Goal: Transaction & Acquisition: Obtain resource

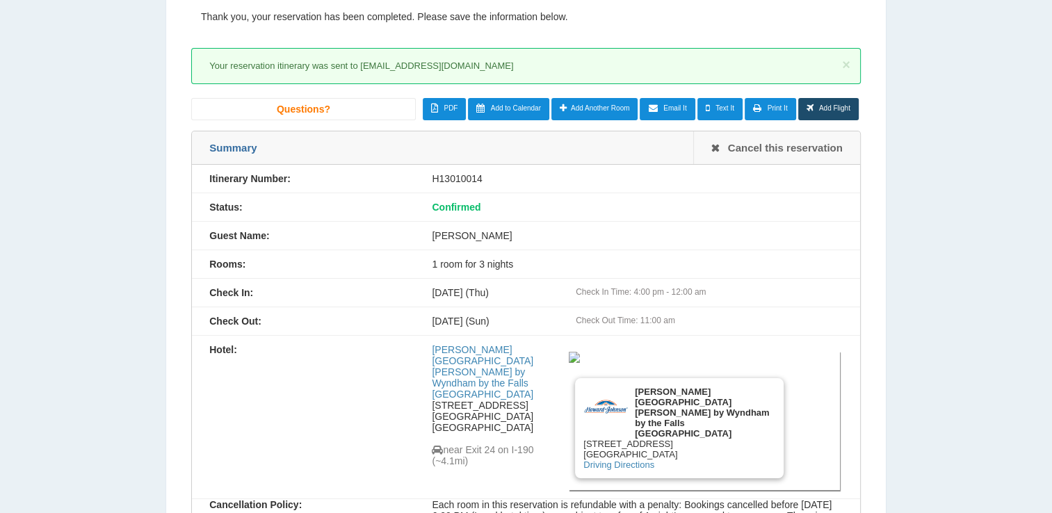
scroll to position [70, 0]
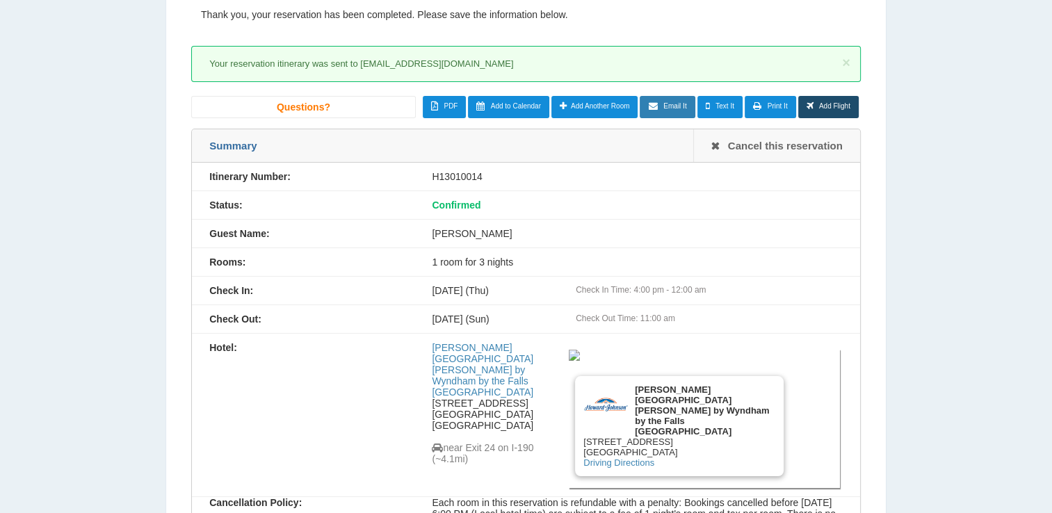
click at [677, 109] on span "Email It" at bounding box center [675, 106] width 23 height 8
type input "**********"
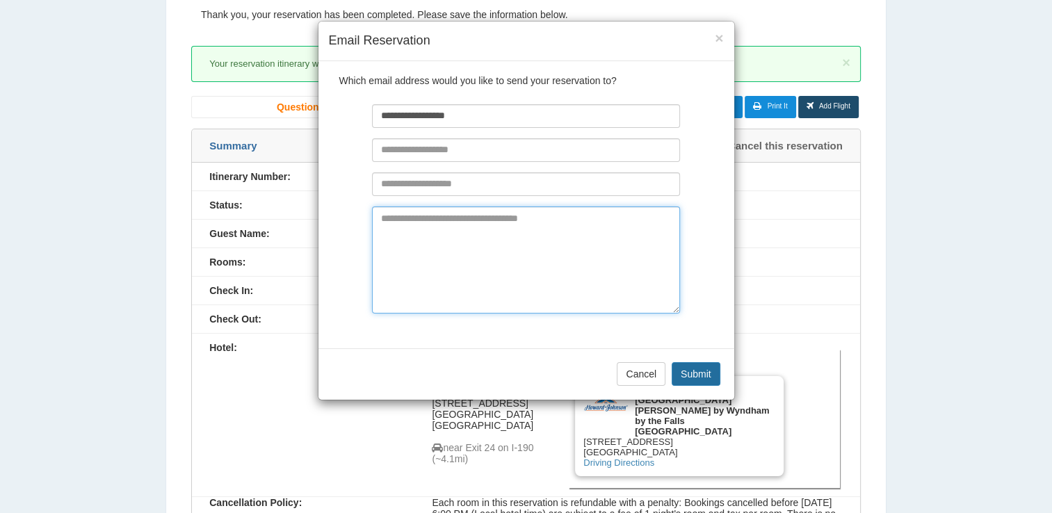
click at [454, 244] on textarea at bounding box center [526, 260] width 308 height 107
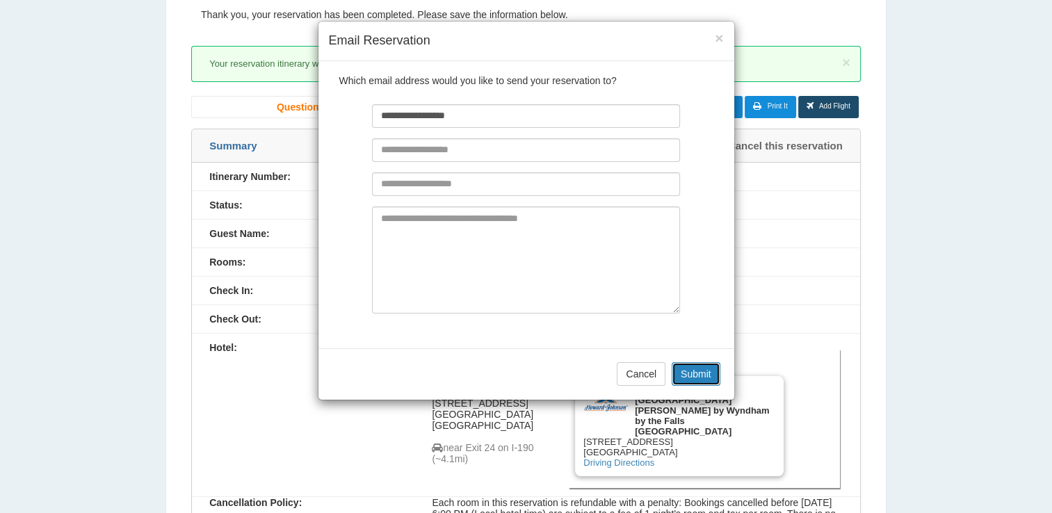
click at [703, 371] on button "Submit" at bounding box center [696, 374] width 49 height 24
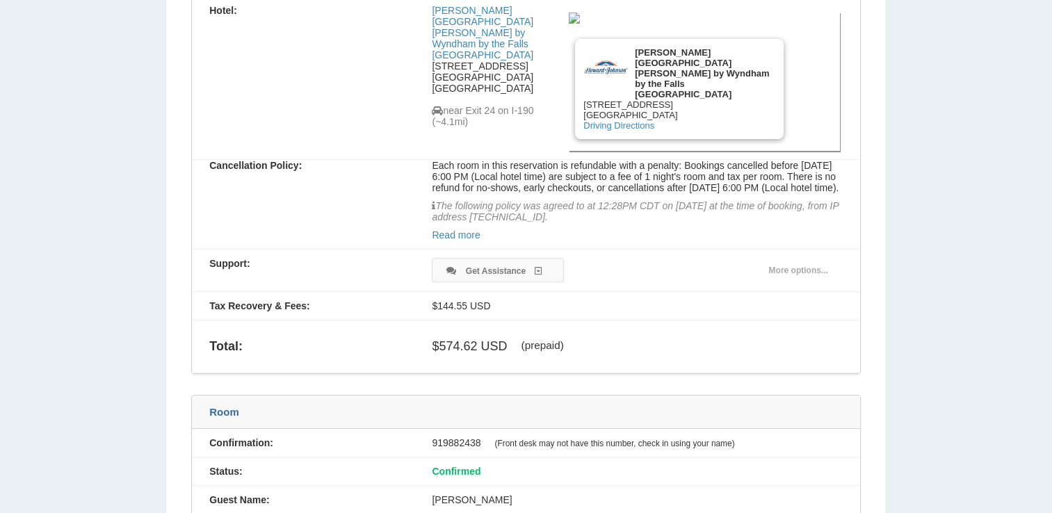
scroll to position [446, 0]
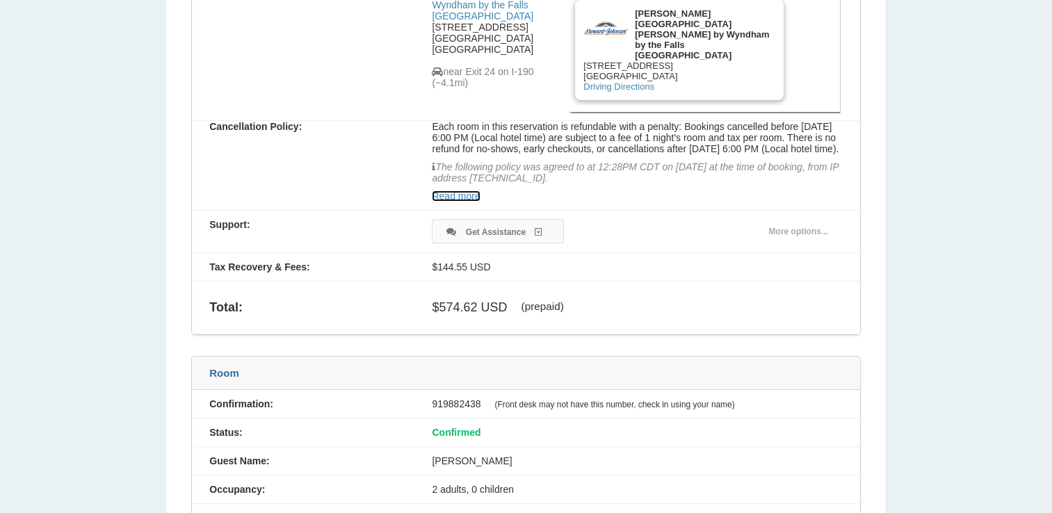
click at [459, 198] on link "Read more" at bounding box center [456, 196] width 48 height 11
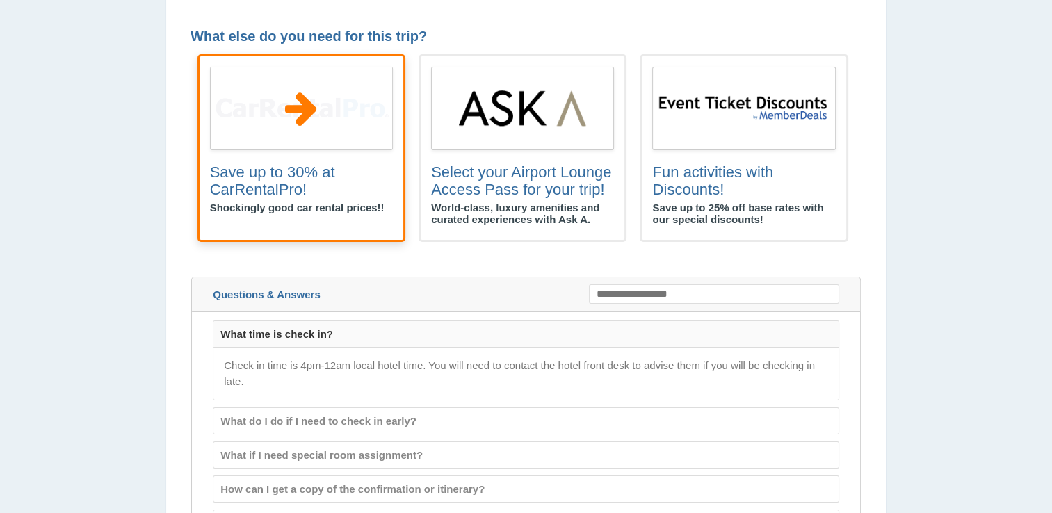
scroll to position [1907, 0]
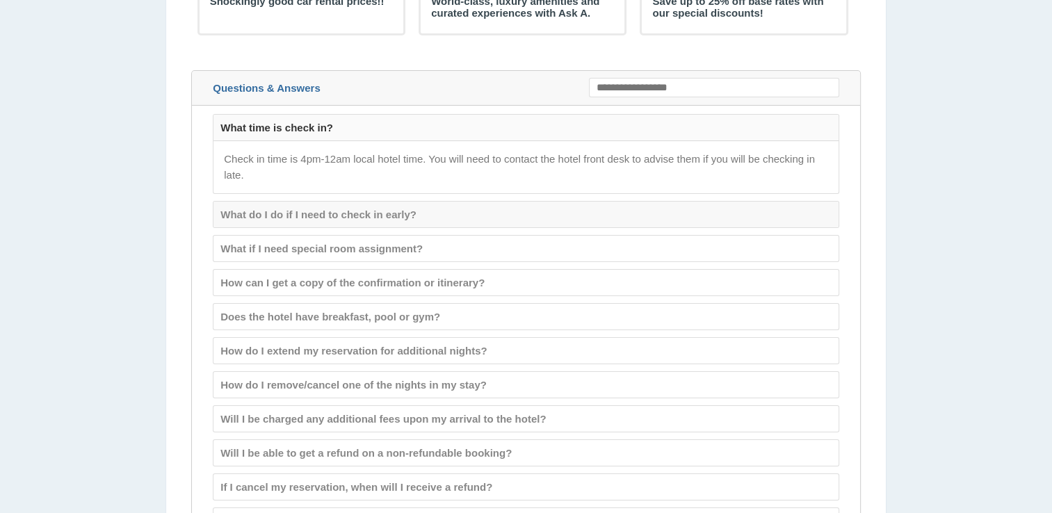
click at [403, 227] on div "What do I do if I need to check in early?" at bounding box center [526, 215] width 625 height 26
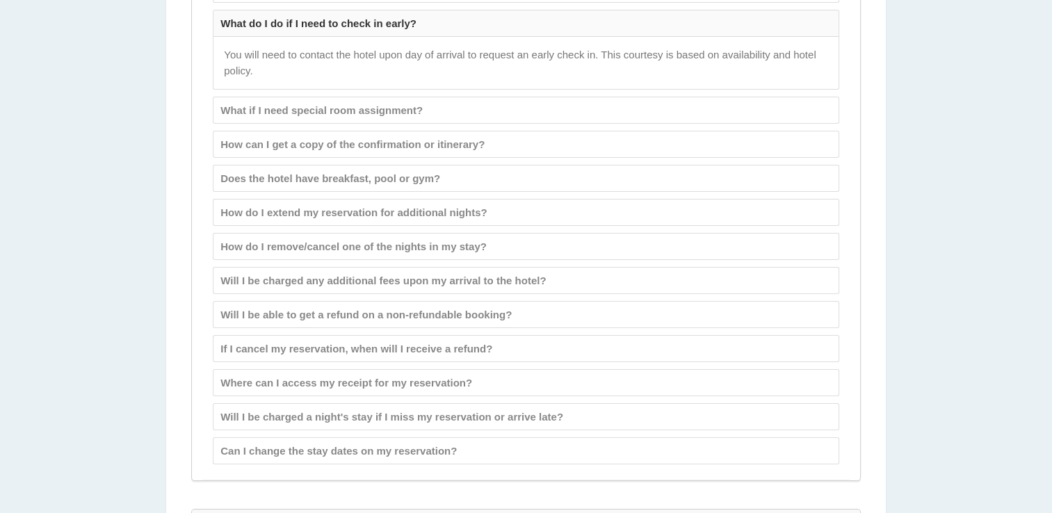
scroll to position [2046, 0]
click at [371, 191] on div "Does the hotel have breakfast, pool or gym?" at bounding box center [526, 178] width 625 height 26
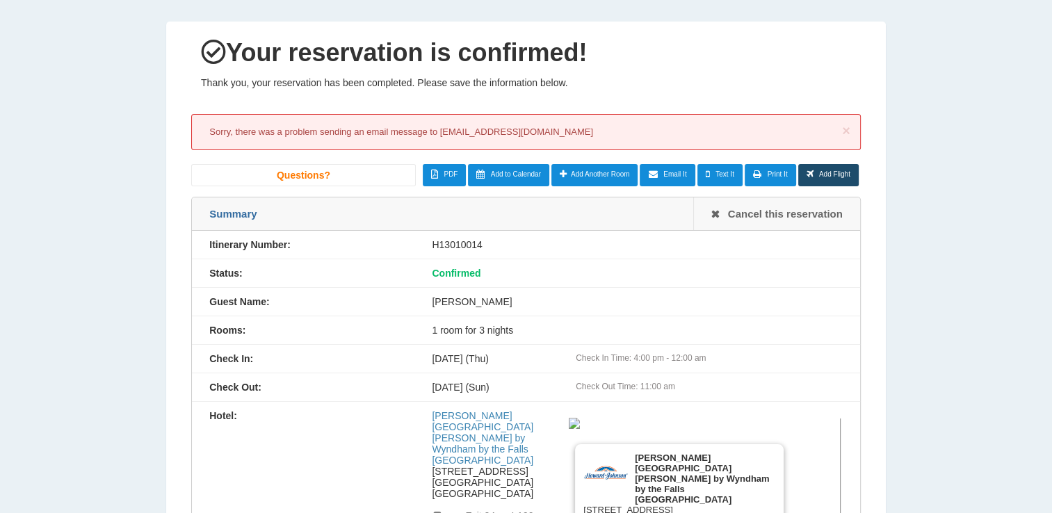
scroll to position [0, 0]
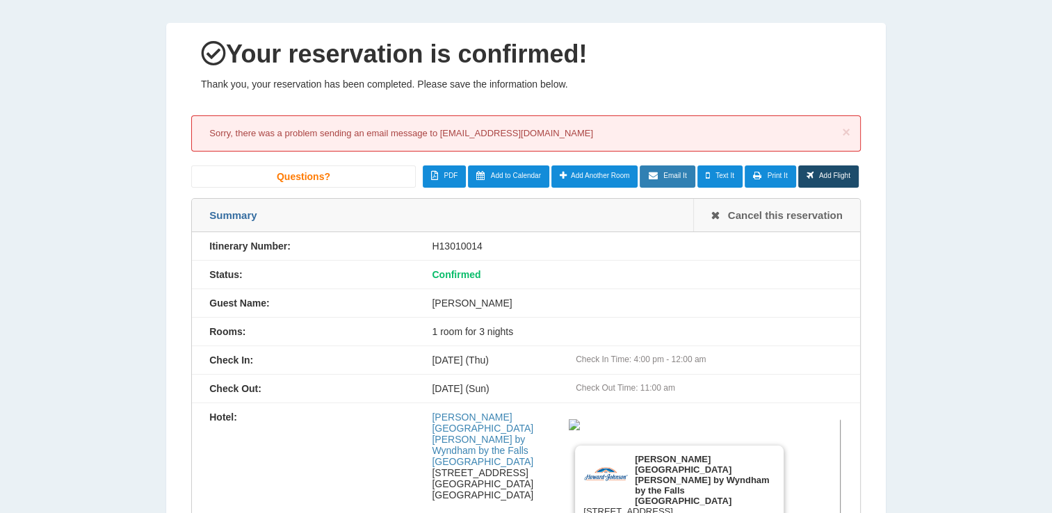
click at [677, 177] on span "Email It" at bounding box center [675, 176] width 23 height 8
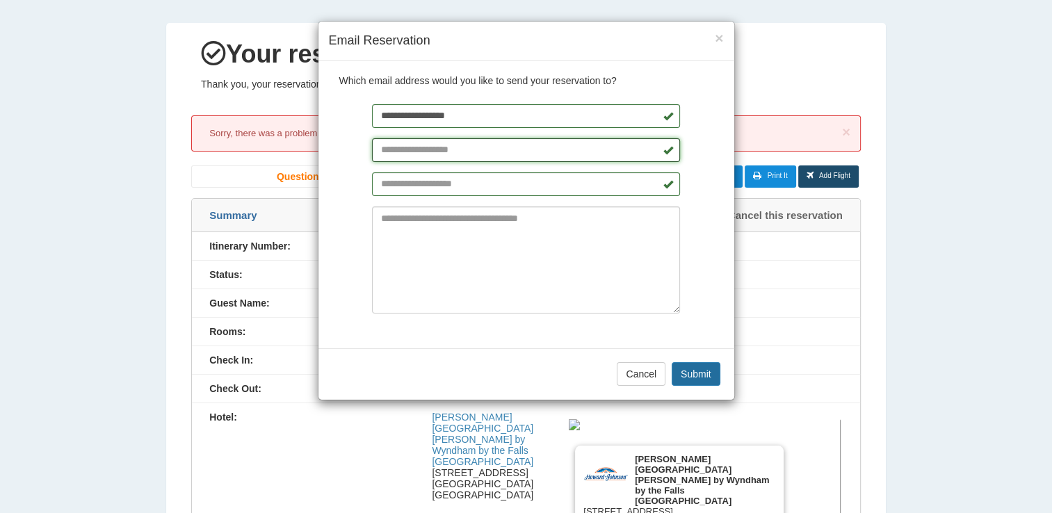
click at [486, 150] on input "text" at bounding box center [526, 150] width 308 height 24
type input "**********"
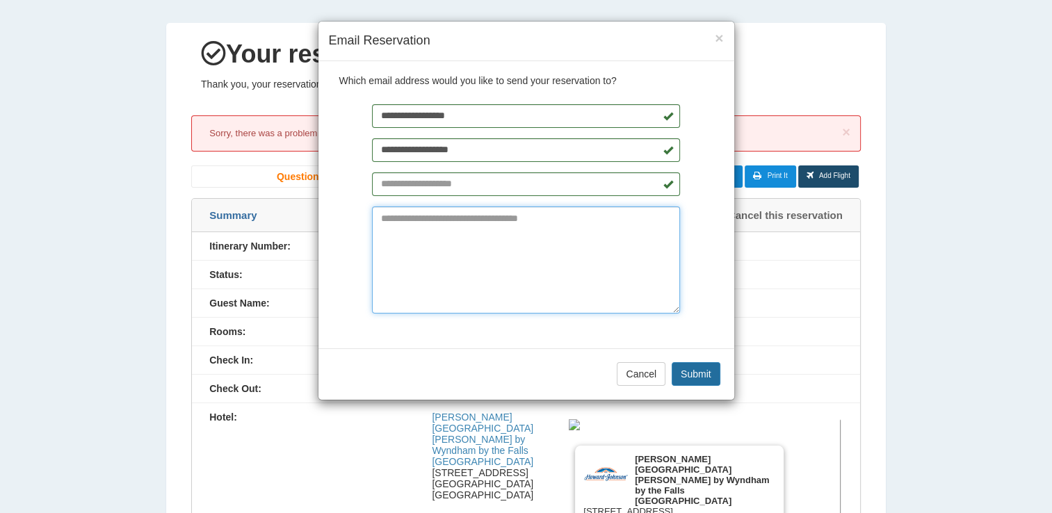
click at [467, 241] on textarea at bounding box center [526, 260] width 308 height 107
type textarea "**"
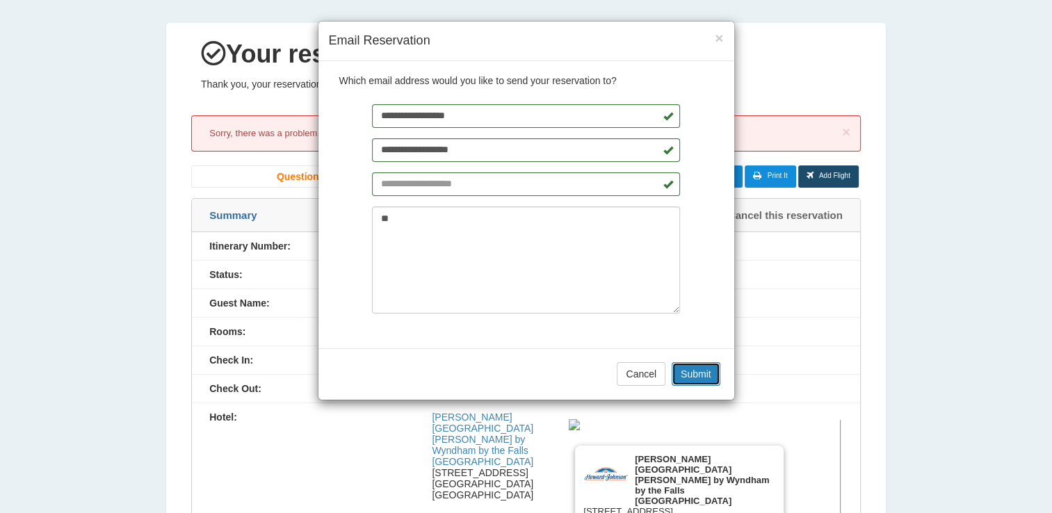
click at [690, 366] on button "Submit" at bounding box center [696, 374] width 49 height 24
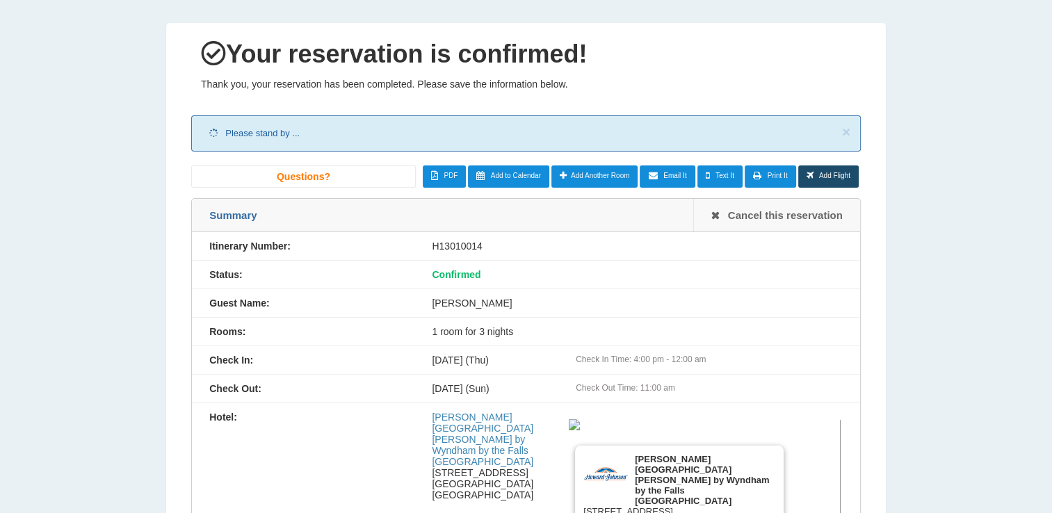
scroll to position [98, 0]
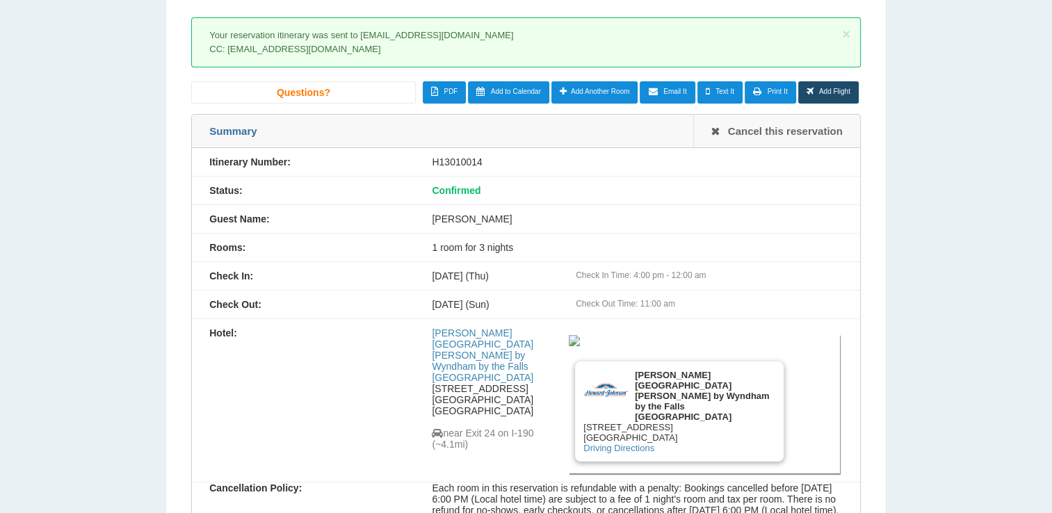
click at [707, 107] on div "× Your reservation itinerary was sent to [EMAIL_ADDRESS][DOMAIN_NAME] CC: [EMAI…" at bounding box center [526, 510] width 670 height 1020
click at [719, 86] on link "Text It" at bounding box center [720, 92] width 45 height 22
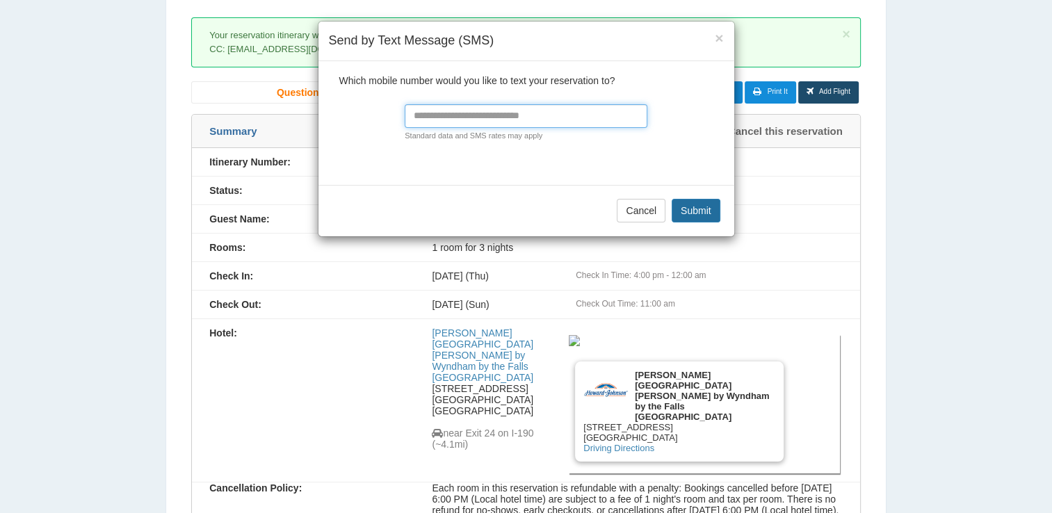
click at [547, 117] on input "text" at bounding box center [526, 116] width 243 height 24
type input "**********"
click at [699, 207] on button "Submit" at bounding box center [696, 211] width 49 height 24
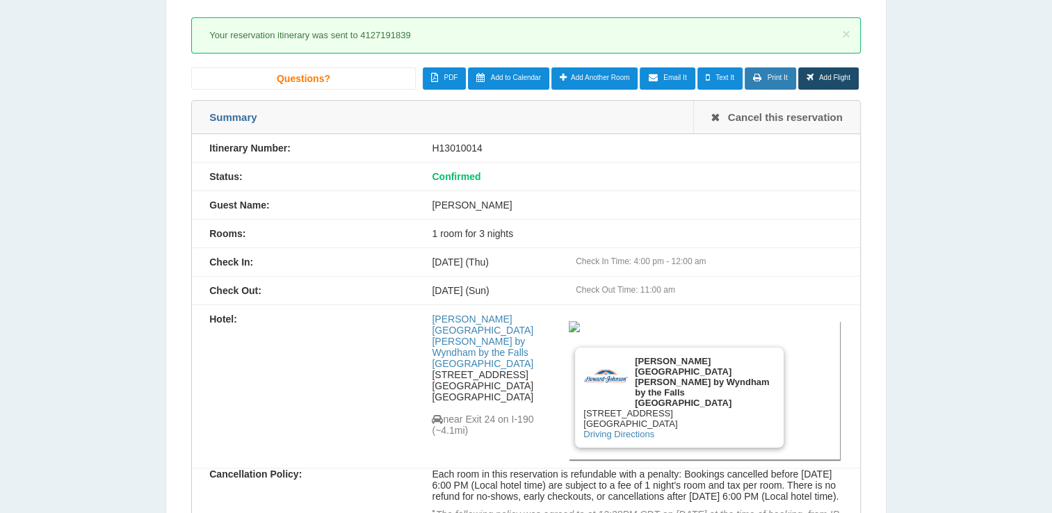
click at [776, 77] on span "Print It" at bounding box center [778, 78] width 20 height 8
